Goal: Find specific page/section: Find specific page/section

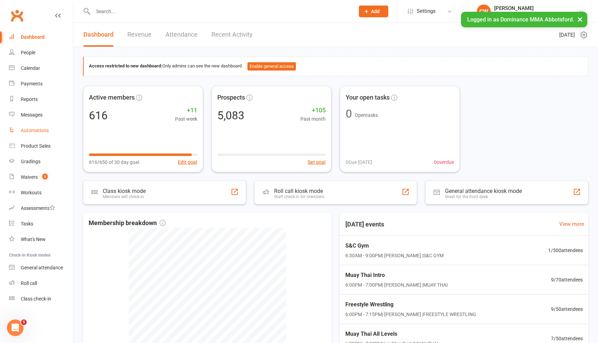
click at [38, 126] on link "Automations" at bounding box center [41, 131] width 64 height 16
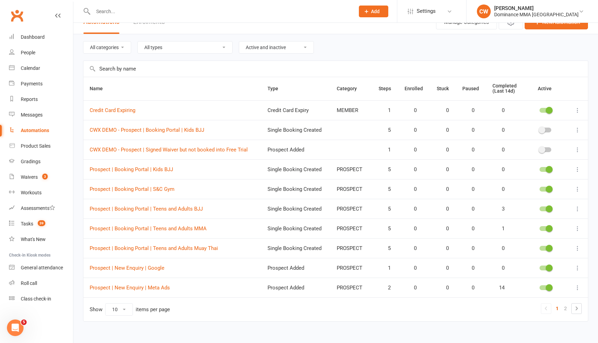
scroll to position [21, 0]
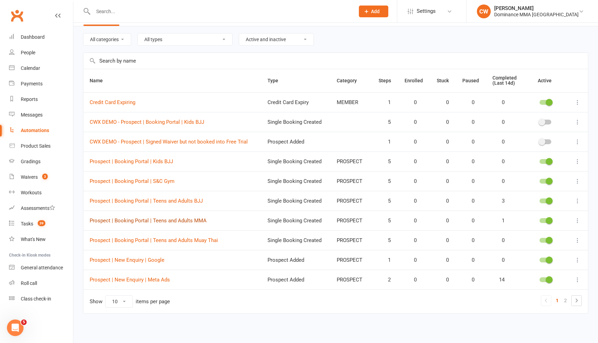
click at [153, 218] on link "Prospect | Booking Portal | Teens and Adults MMA" at bounding box center [148, 220] width 117 height 6
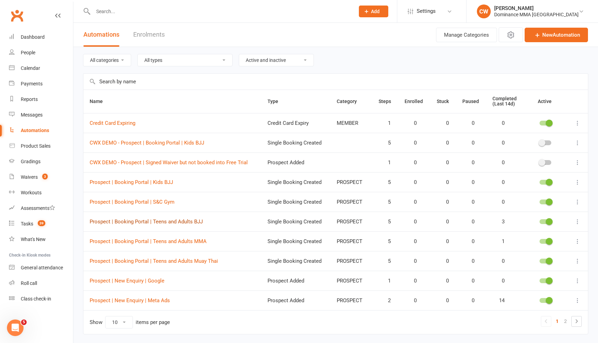
click at [173, 221] on link "Prospect | Booking Portal | Teens and Adults BJJ" at bounding box center [146, 222] width 113 height 6
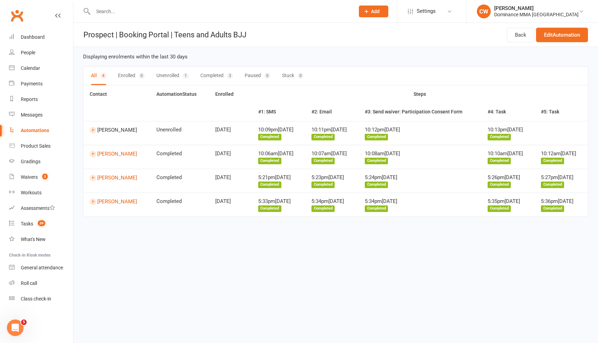
click at [186, 13] on input "text" at bounding box center [220, 12] width 259 height 10
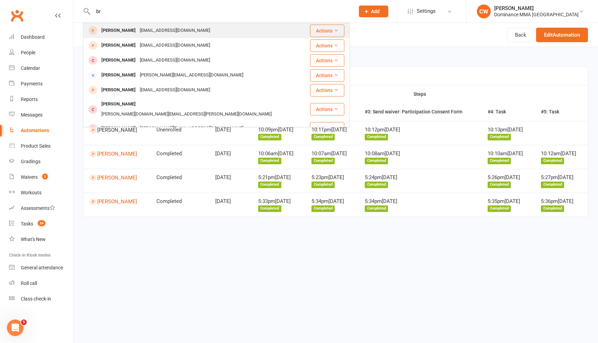
type input "b"
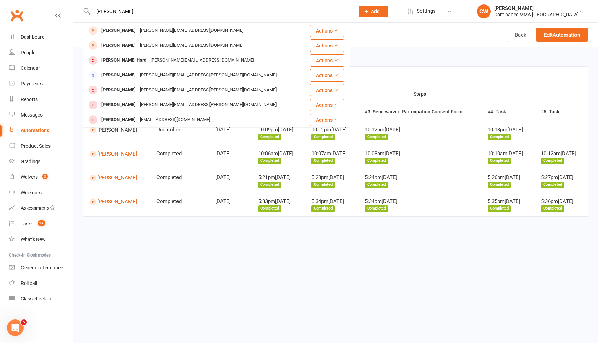
click at [141, 11] on input "[PERSON_NAME]" at bounding box center [220, 12] width 259 height 10
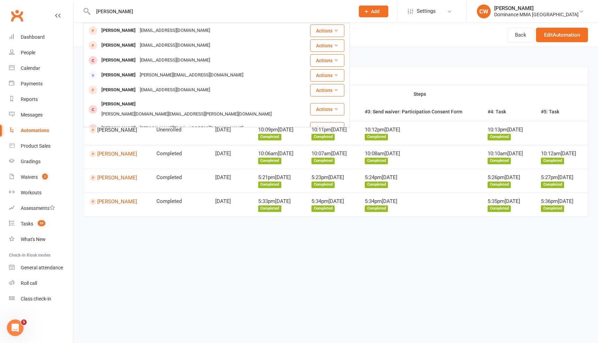
type input "[PERSON_NAME]"
